Goal: Obtain resource: Download file/media

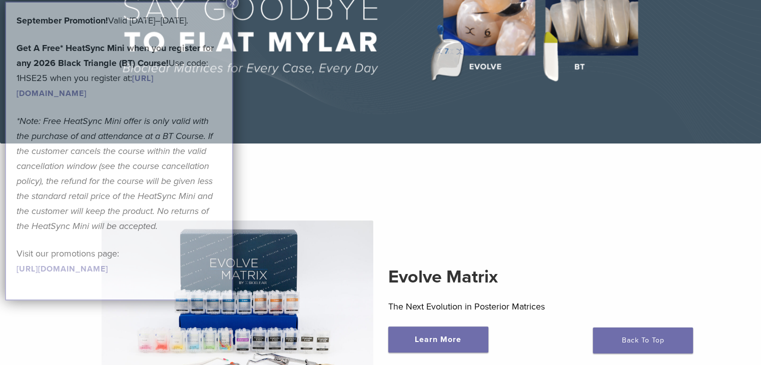
scroll to position [300, 0]
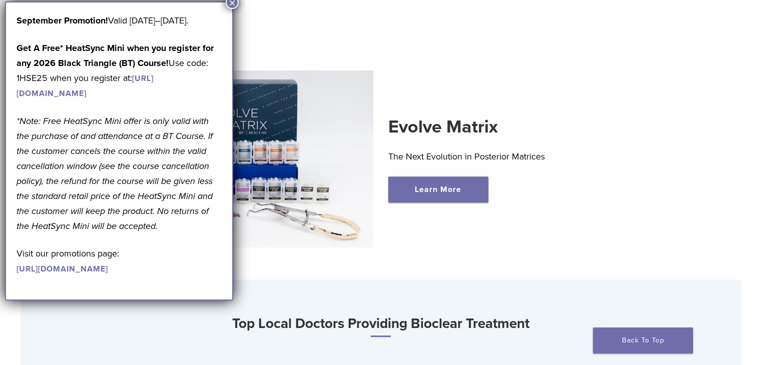
click at [231, 3] on button "×" at bounding box center [232, 2] width 13 height 13
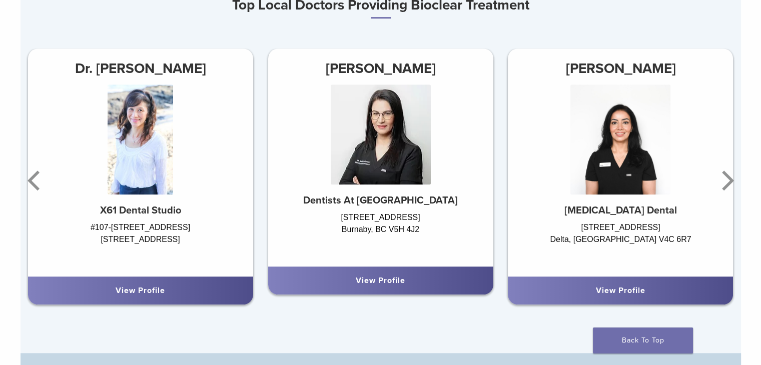
scroll to position [700, 0]
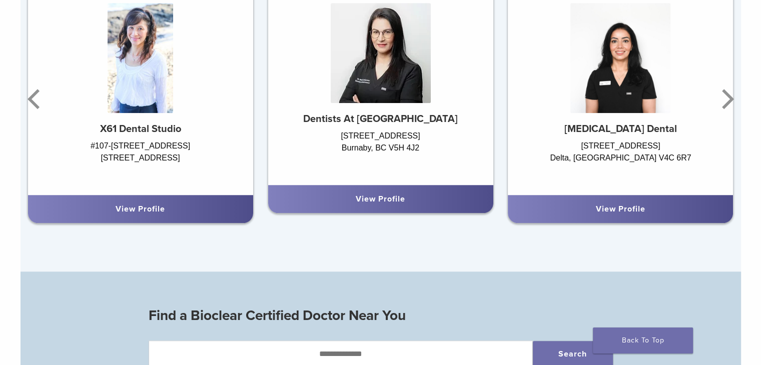
click at [404, 208] on div "View Profile" at bounding box center [380, 199] width 225 height 28
click at [406, 205] on div "View Profile" at bounding box center [380, 199] width 209 height 12
click at [401, 208] on div "View Profile" at bounding box center [380, 199] width 225 height 28
click at [724, 101] on icon "Next" at bounding box center [726, 99] width 20 height 60
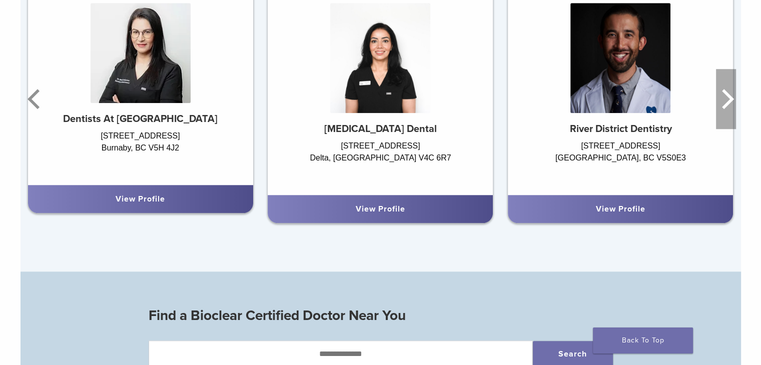
click at [721, 111] on icon "Next" at bounding box center [726, 99] width 20 height 60
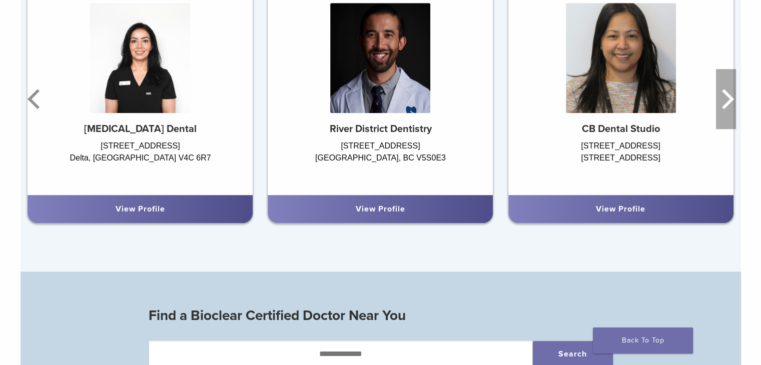
click at [719, 116] on icon "Next" at bounding box center [726, 99] width 20 height 60
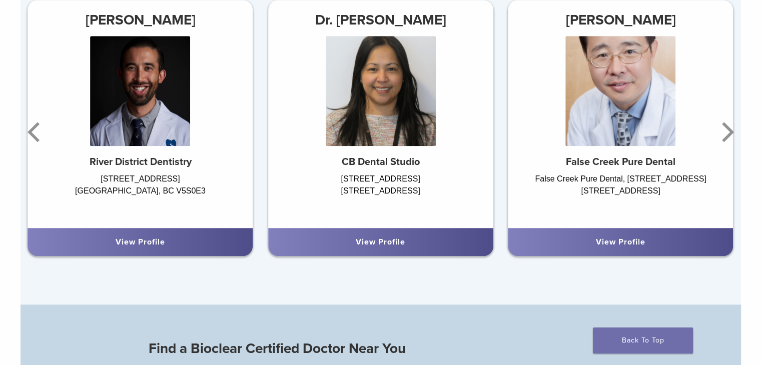
scroll to position [650, 0]
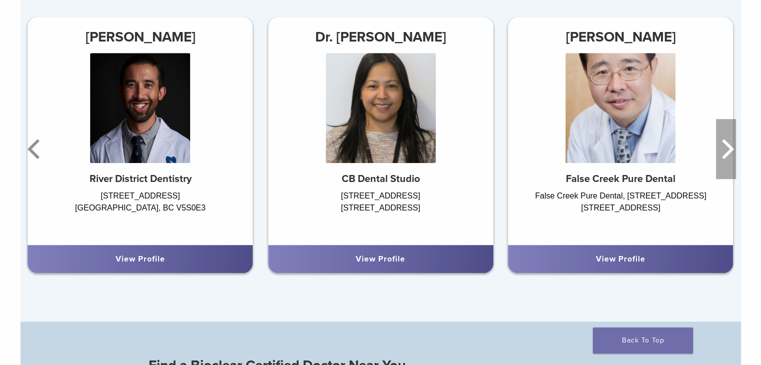
click at [727, 150] on icon "Next" at bounding box center [726, 149] width 20 height 60
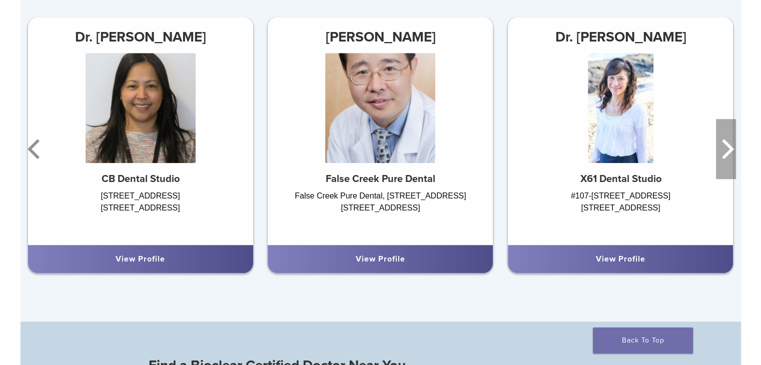
click at [726, 153] on icon "Next" at bounding box center [726, 149] width 20 height 60
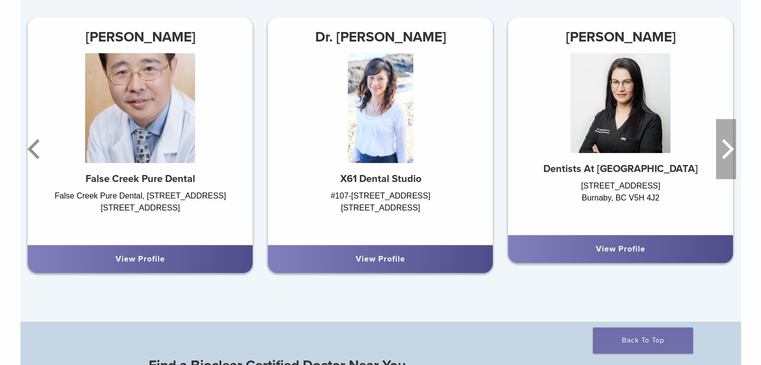
click at [726, 153] on icon "Next" at bounding box center [726, 149] width 20 height 60
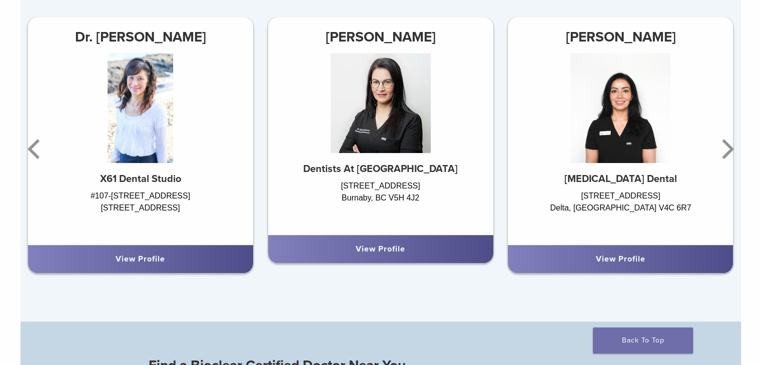
click at [431, 259] on div "View Profile" at bounding box center [380, 249] width 225 height 28
click at [420, 255] on div "View Profile" at bounding box center [380, 249] width 209 height 12
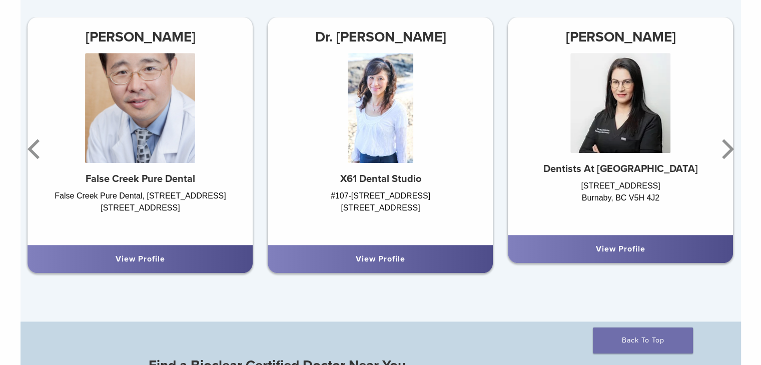
click at [589, 259] on div "View Profile" at bounding box center [620, 249] width 225 height 28
click at [591, 253] on div "View Profile" at bounding box center [620, 249] width 209 height 12
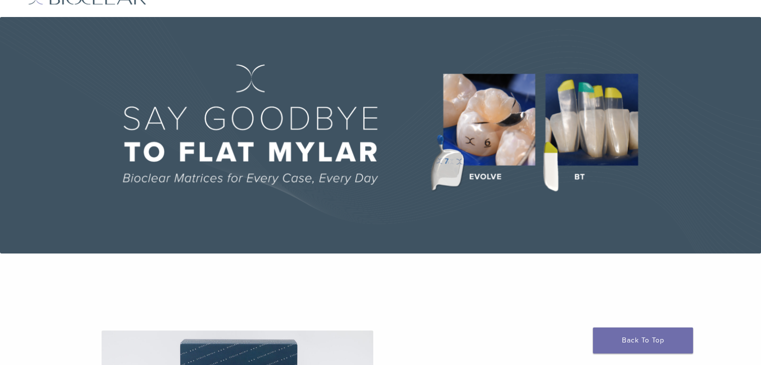
scroll to position [0, 0]
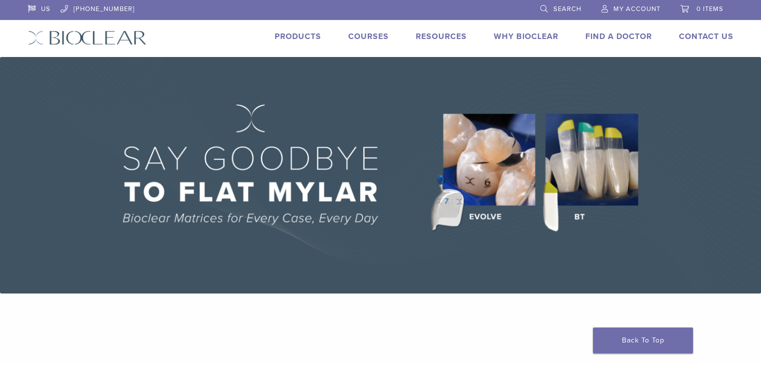
click at [590, 41] on link "Find A Doctor" at bounding box center [618, 37] width 67 height 10
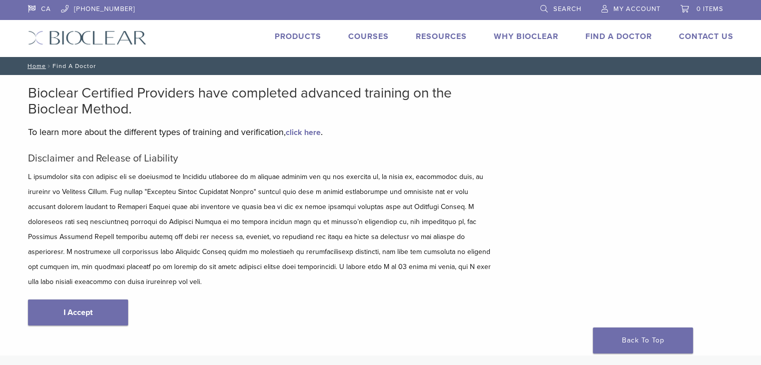
click at [533, 40] on link "Why Bioclear" at bounding box center [526, 37] width 65 height 10
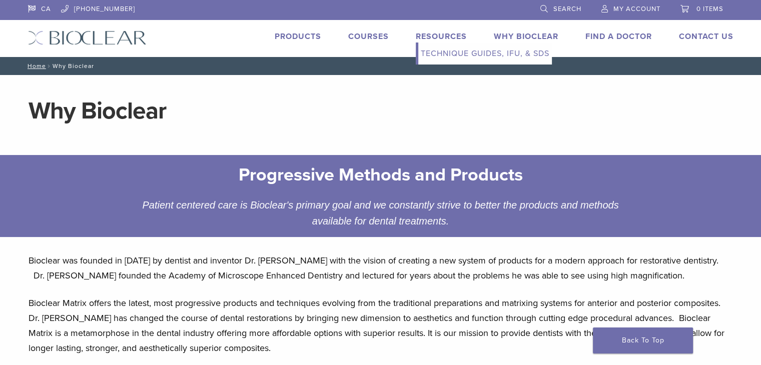
click at [456, 56] on link "Technique Guides, IFU, & SDS" at bounding box center [485, 54] width 134 height 22
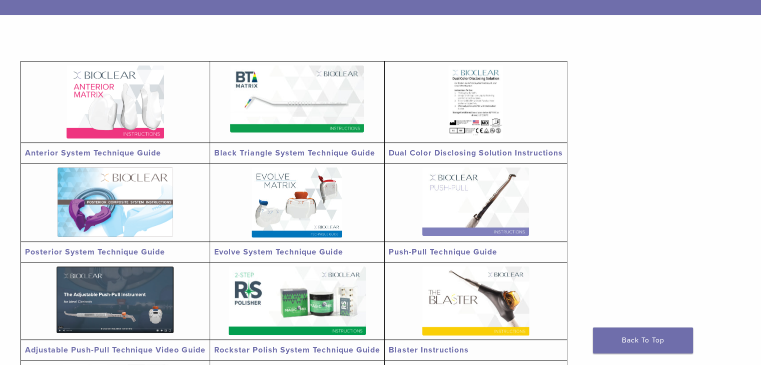
scroll to position [200, 0]
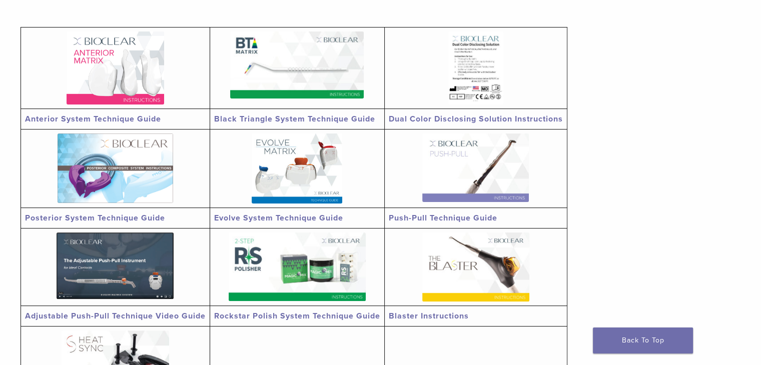
click at [105, 117] on link "Anterior System Technique Guide" at bounding box center [93, 119] width 136 height 10
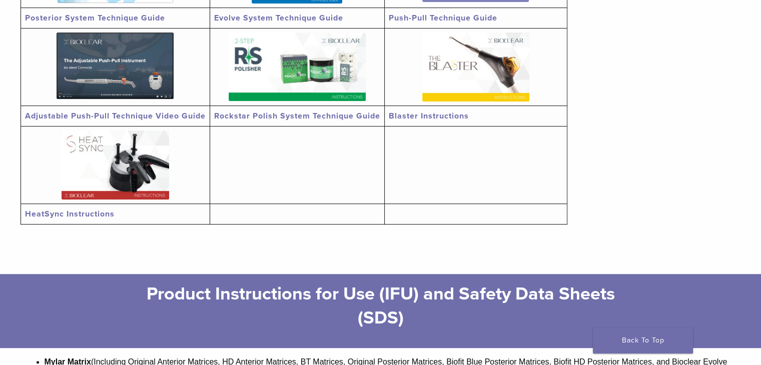
scroll to position [350, 0]
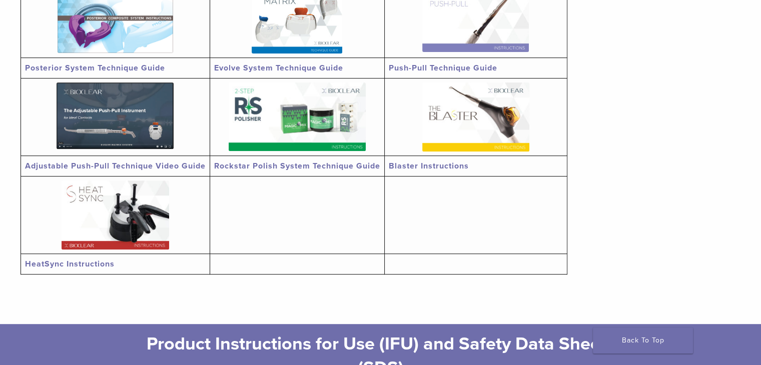
click at [283, 149] on img at bounding box center [297, 117] width 137 height 69
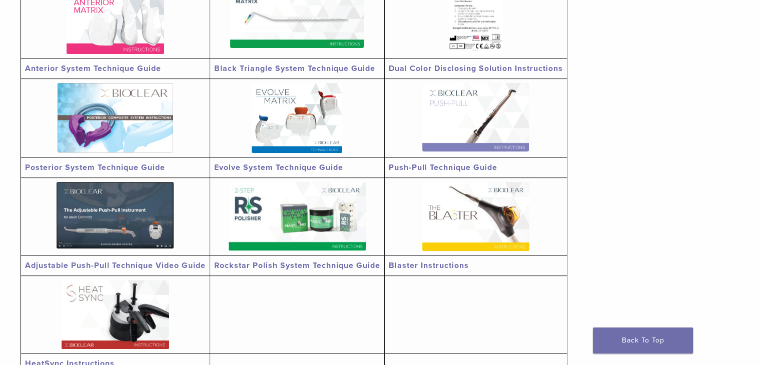
scroll to position [250, 0]
click at [482, 249] on img at bounding box center [475, 217] width 107 height 69
click at [312, 149] on img at bounding box center [297, 119] width 91 height 70
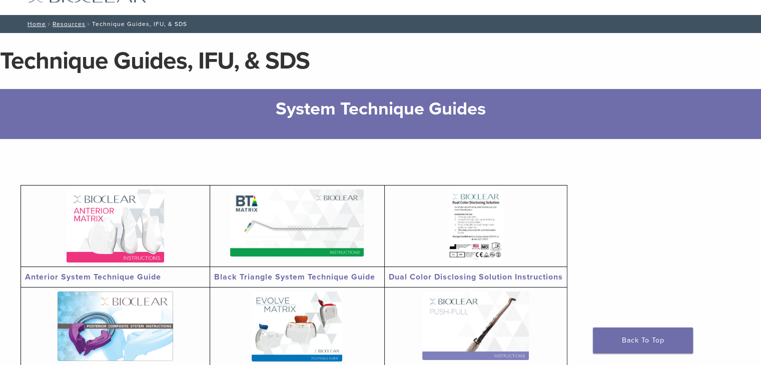
scroll to position [0, 0]
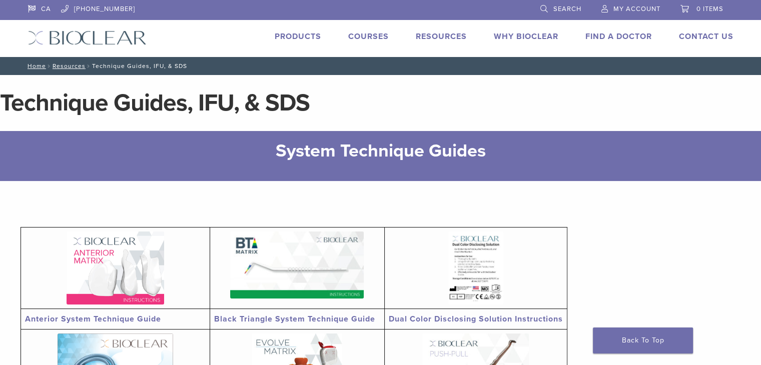
click at [312, 36] on link "Products" at bounding box center [298, 37] width 47 height 10
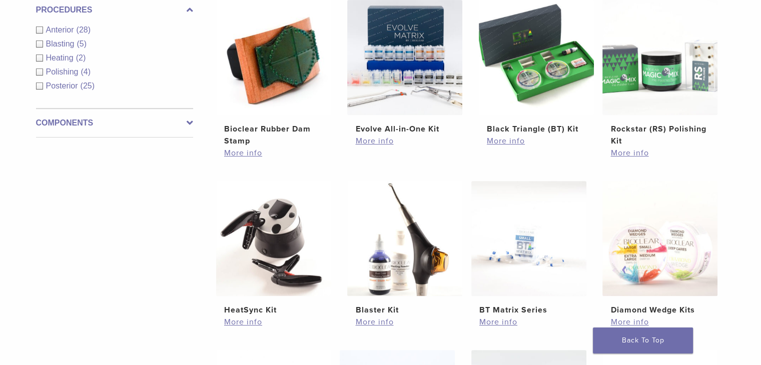
scroll to position [500, 0]
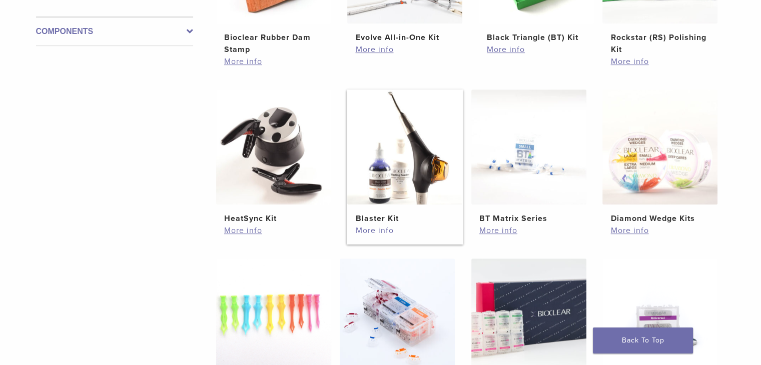
click at [381, 229] on link "More info" at bounding box center [404, 231] width 99 height 12
